Goal: Download file/media

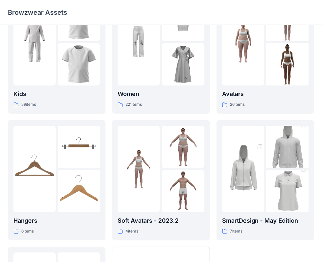
scroll to position [40, 0]
click at [234, 200] on div at bounding box center [243, 168] width 42 height 86
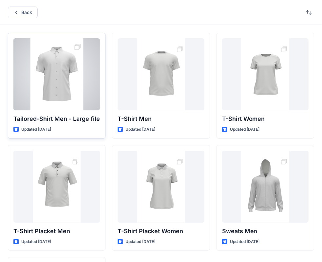
click at [50, 82] on div at bounding box center [56, 74] width 86 height 72
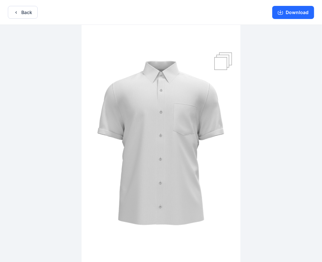
click at [224, 60] on img at bounding box center [161, 144] width 159 height 238
click at [290, 14] on button "Download" at bounding box center [293, 12] width 42 height 13
click at [282, 11] on icon "button" at bounding box center [280, 12] width 5 height 5
click at [292, 13] on button "Download" at bounding box center [293, 12] width 42 height 13
